Goal: Task Accomplishment & Management: Use online tool/utility

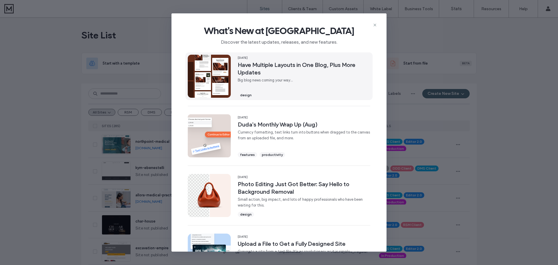
click at [296, 63] on span "Have Multiple Layouts in One Blog, Plus More Updates" at bounding box center [304, 68] width 133 height 15
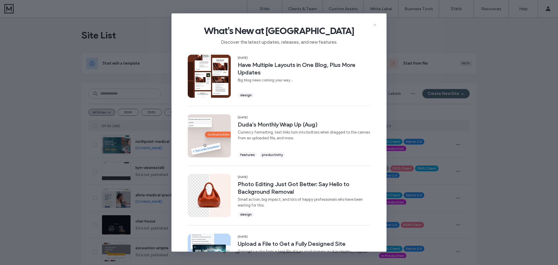
click at [375, 26] on icon at bounding box center [375, 25] width 5 height 5
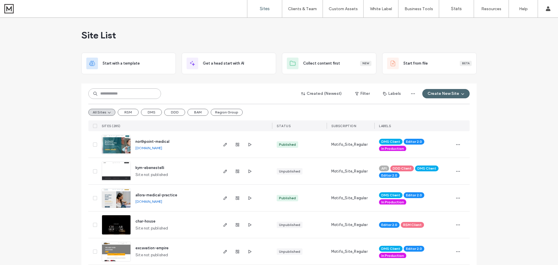
click at [151, 94] on input at bounding box center [124, 93] width 73 height 10
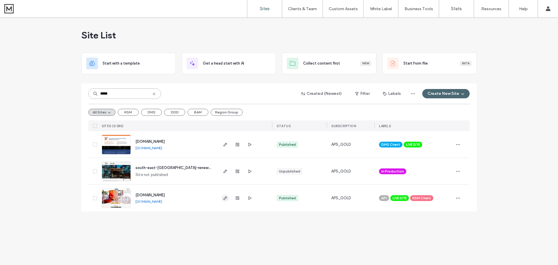
type input "*****"
click at [224, 200] on use "button" at bounding box center [225, 197] width 3 height 3
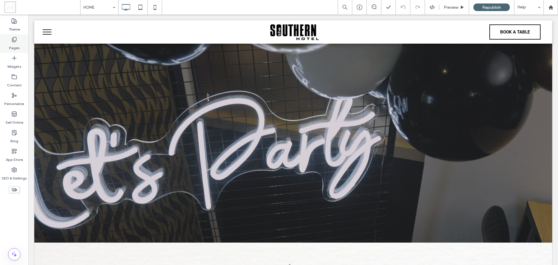
click at [18, 44] on label "Pages" at bounding box center [14, 46] width 11 height 8
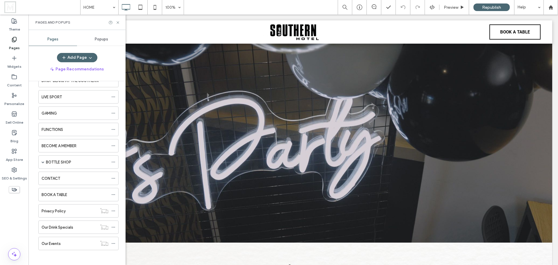
scroll to position [101, 0]
click at [89, 128] on div "FUNCTIONS" at bounding box center [75, 127] width 67 height 6
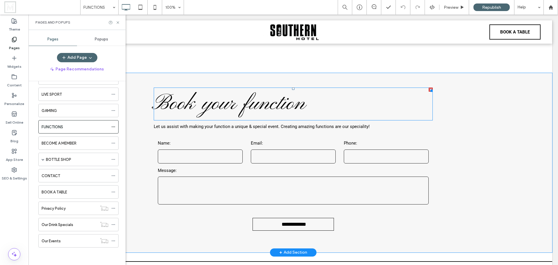
scroll to position [628, 0]
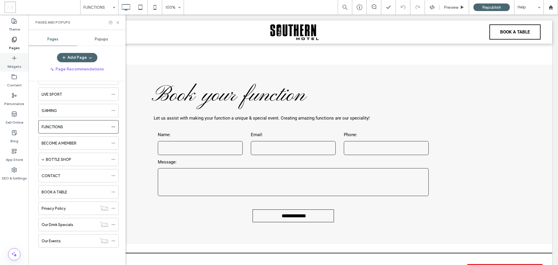
click at [18, 62] on label "Widgets" at bounding box center [14, 65] width 14 height 8
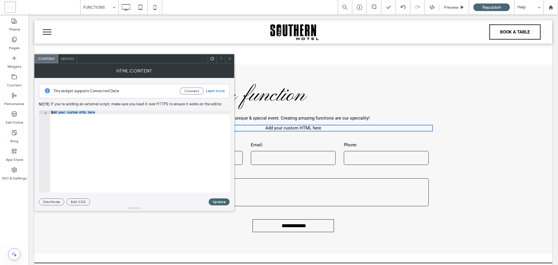
drag, startPoint x: 100, startPoint y: 113, endPoint x: 38, endPoint y: 110, distance: 61.7
click at [38, 110] on div "**********" at bounding box center [134, 141] width 200 height 127
paste textarea "**********"
type textarea "**********"
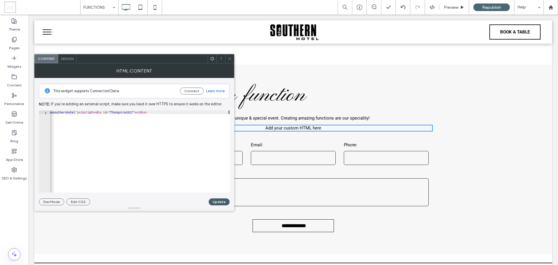
click at [221, 201] on button "Update" at bounding box center [219, 201] width 21 height 7
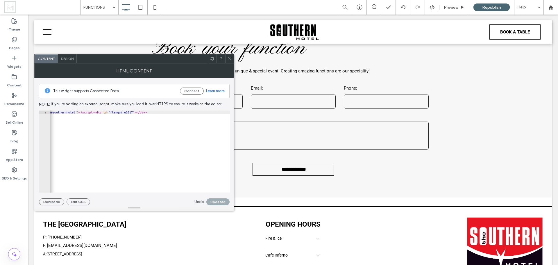
scroll to position [570, 0]
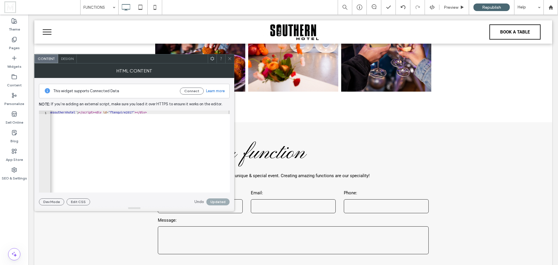
click at [229, 61] on span at bounding box center [230, 58] width 4 height 9
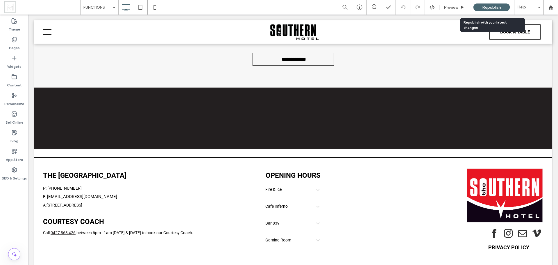
click at [492, 6] on span "Republish" at bounding box center [491, 7] width 19 height 5
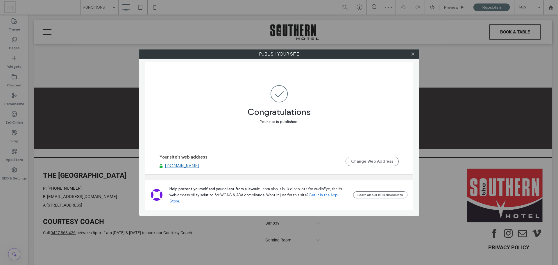
click at [199, 168] on link "www.southernhotel.net" at bounding box center [182, 165] width 35 height 5
click at [413, 52] on icon at bounding box center [413, 54] width 4 height 4
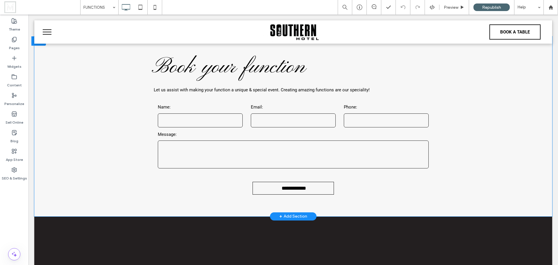
scroll to position [631, 0]
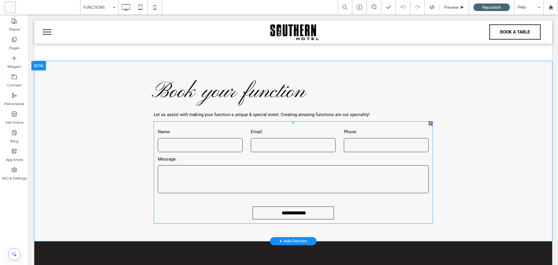
click at [429, 124] on div at bounding box center [431, 123] width 4 height 4
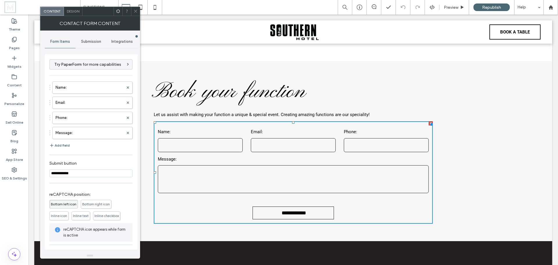
click at [136, 13] on icon at bounding box center [135, 11] width 4 height 4
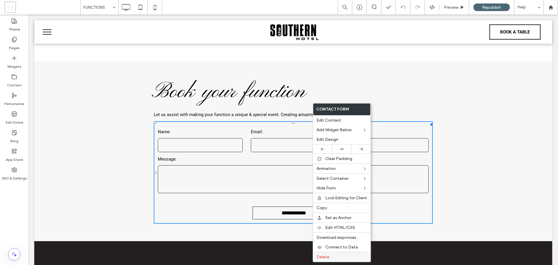
click at [329, 255] on span "Delete" at bounding box center [323, 256] width 13 height 5
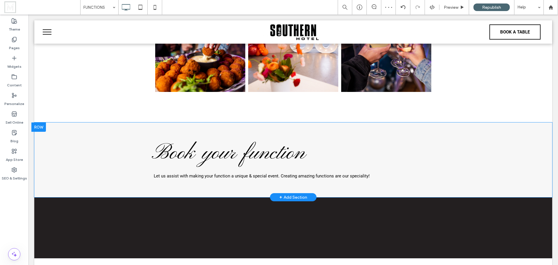
scroll to position [573, 0]
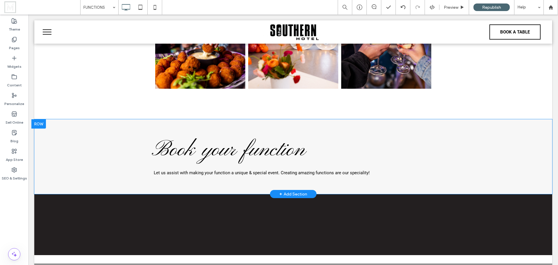
click at [274, 184] on div "Book your function Let us assist with making your function a unique & special e…" at bounding box center [293, 156] width 279 height 75
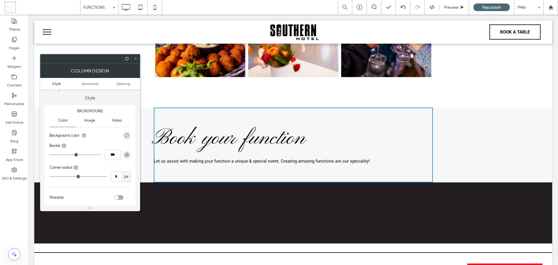
scroll to position [585, 0]
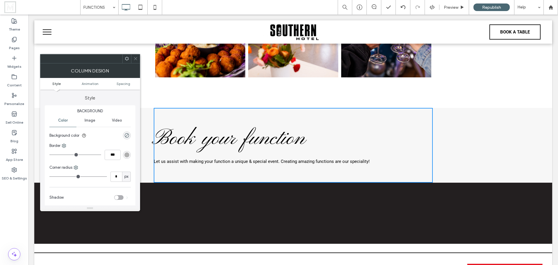
click at [263, 206] on div "Click To Paste Row + Add Section" at bounding box center [293, 213] width 518 height 61
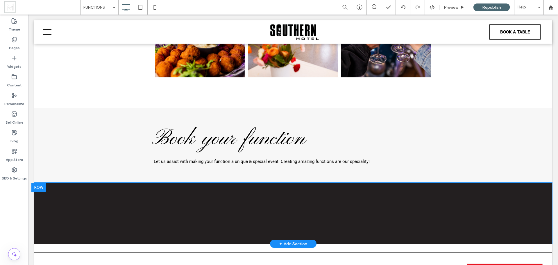
click at [297, 220] on div "Click To Paste Row + Add Section" at bounding box center [293, 213] width 518 height 61
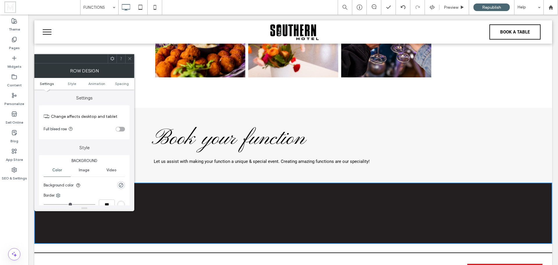
click at [130, 59] on icon at bounding box center [130, 58] width 4 height 4
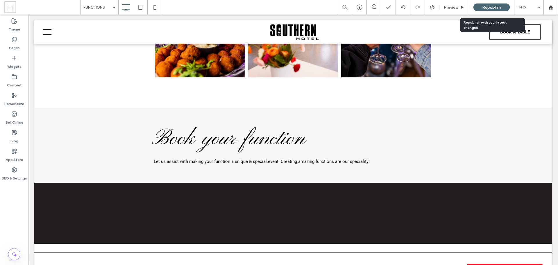
click at [500, 6] on span "Republish" at bounding box center [491, 7] width 19 height 5
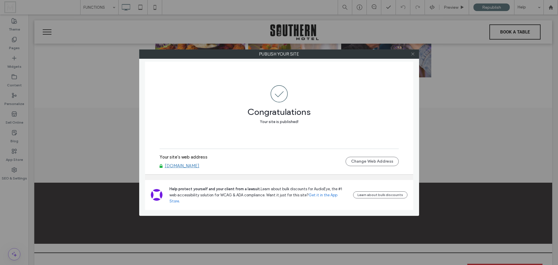
click at [415, 55] on icon at bounding box center [413, 54] width 4 height 4
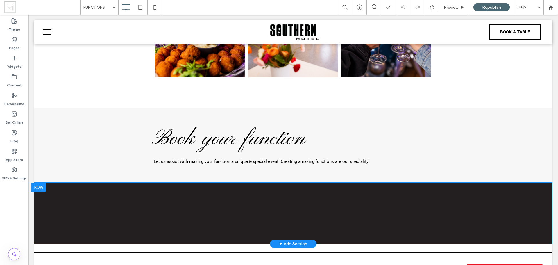
click at [44, 187] on div at bounding box center [38, 187] width 15 height 9
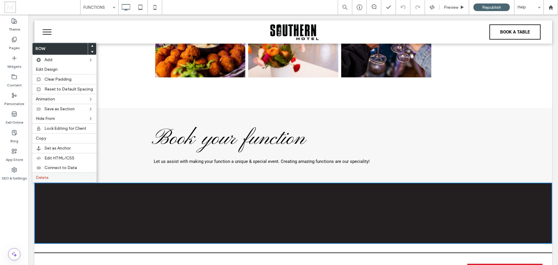
click at [47, 177] on span "Delete" at bounding box center [42, 177] width 13 height 5
